Goal: Check status: Check status

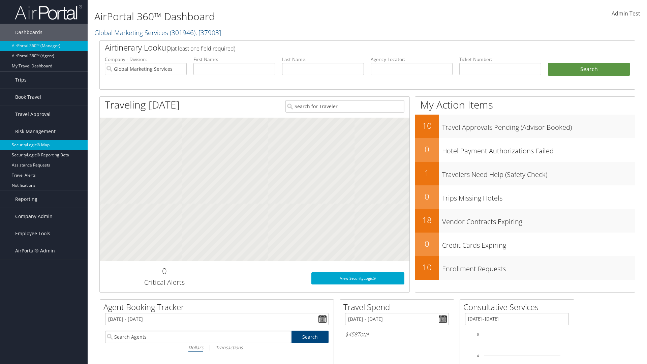
click at [44, 145] on link "SecurityLogic® Map" at bounding box center [44, 145] width 88 height 10
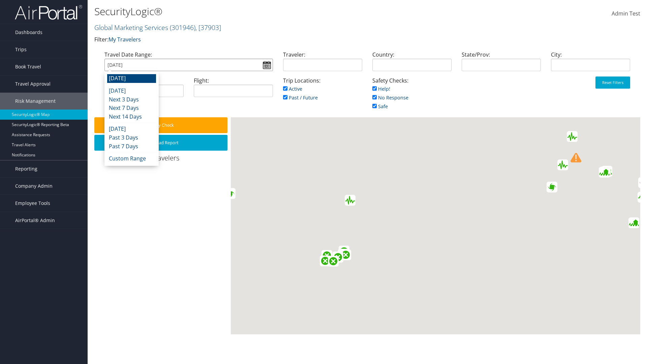
click at [188, 65] on input "[DATE]" at bounding box center [188, 65] width 169 height 12
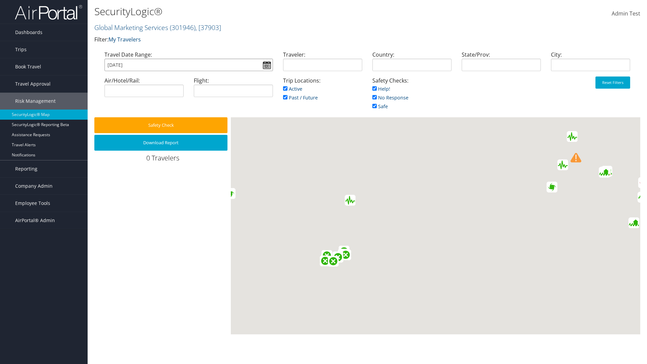
click at [188, 65] on input "[DATE]" at bounding box center [188, 65] width 169 height 12
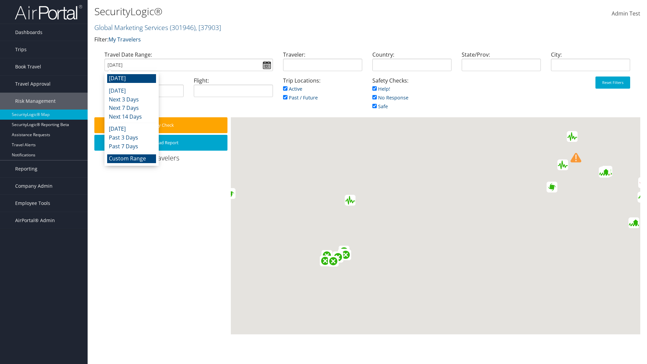
click at [131, 158] on li "Custom Range" at bounding box center [131, 158] width 49 height 9
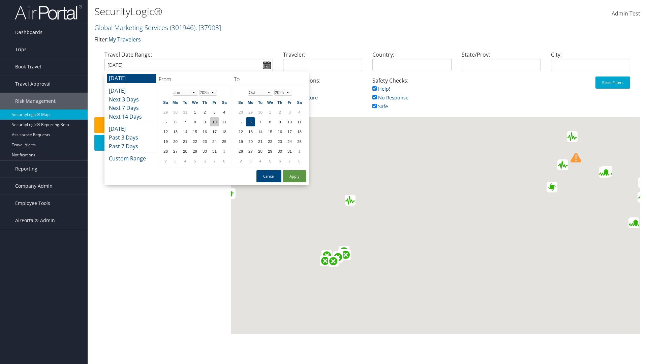
click at [214, 122] on td "10" at bounding box center [214, 121] width 9 height 9
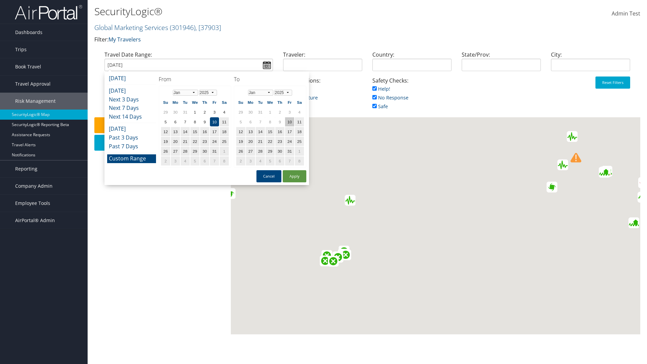
click at [290, 122] on td "10" at bounding box center [289, 121] width 9 height 9
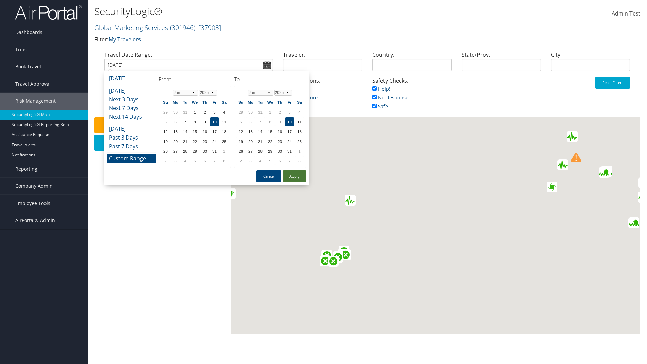
click at [295, 176] on button "Apply" at bounding box center [295, 176] width 24 height 12
type input "01/10/2025"
